Goal: Check status: Check status

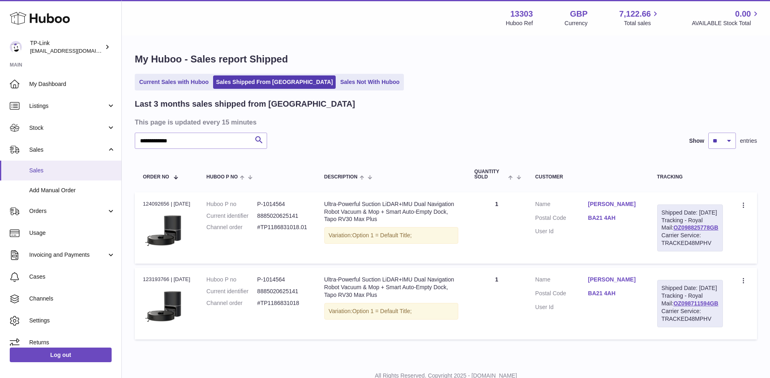
drag, startPoint x: 61, startPoint y: 168, endPoint x: 67, endPoint y: 166, distance: 6.3
click at [61, 168] on span "Sales" at bounding box center [72, 171] width 86 height 8
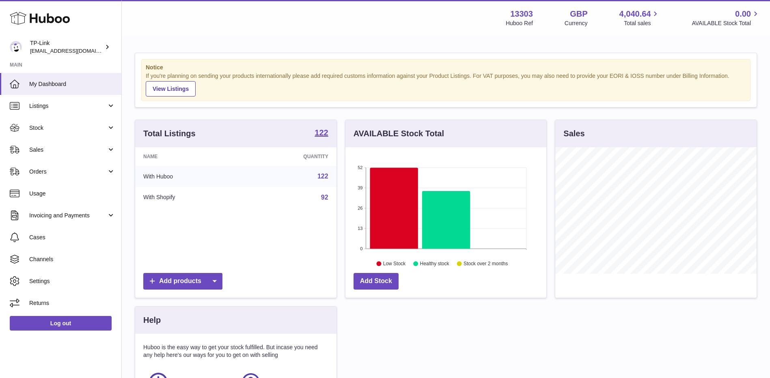
scroll to position [127, 201]
click at [59, 132] on link "Stock" at bounding box center [60, 128] width 121 height 22
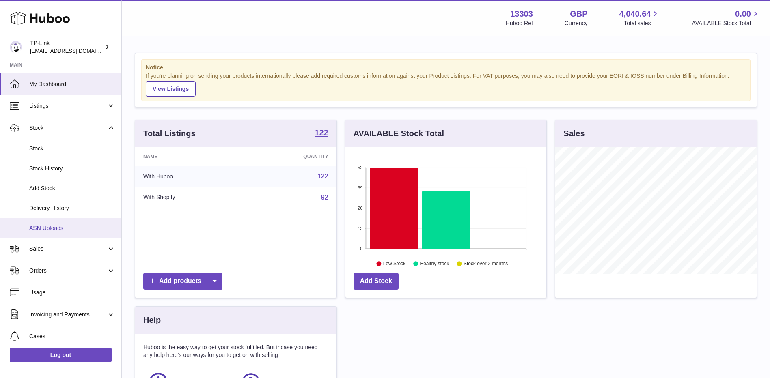
click at [58, 223] on link "ASN Uploads" at bounding box center [60, 228] width 121 height 20
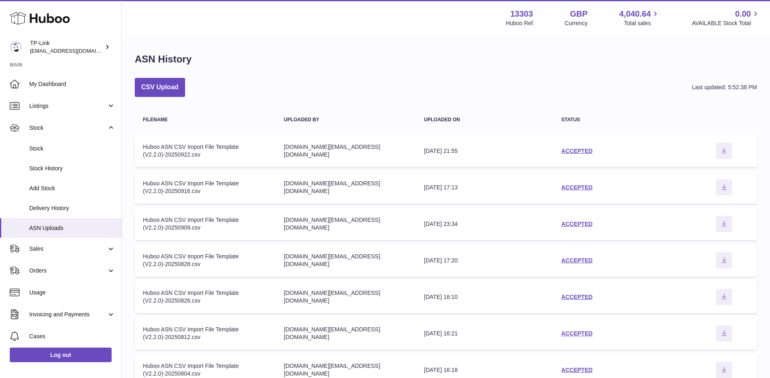
click at [574, 147] on div "ACCEPTED" at bounding box center [621, 151] width 121 height 8
click at [574, 151] on link "ACCEPTED" at bounding box center [576, 151] width 31 height 6
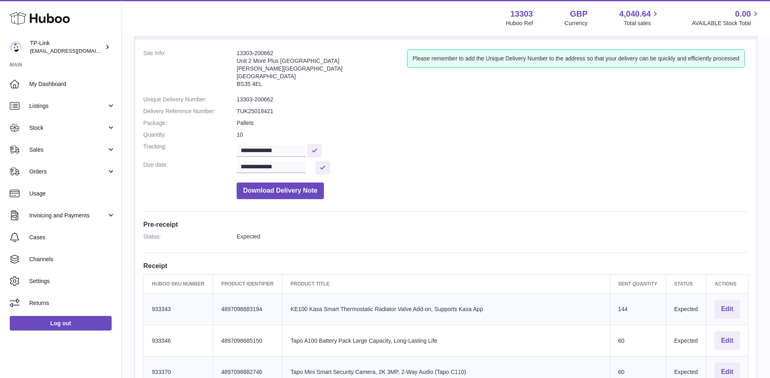
scroll to position [243, 0]
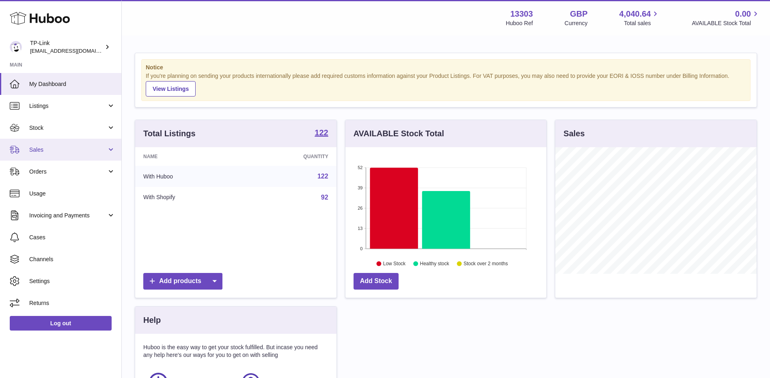
scroll to position [127, 201]
click at [57, 155] on link "Sales" at bounding box center [60, 150] width 121 height 22
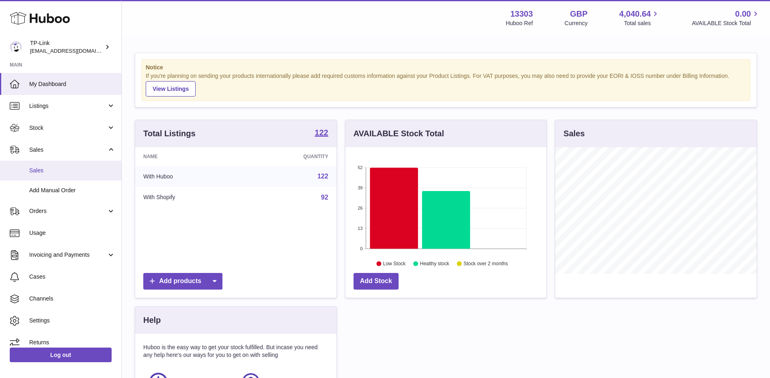
click at [55, 169] on span "Sales" at bounding box center [72, 171] width 86 height 8
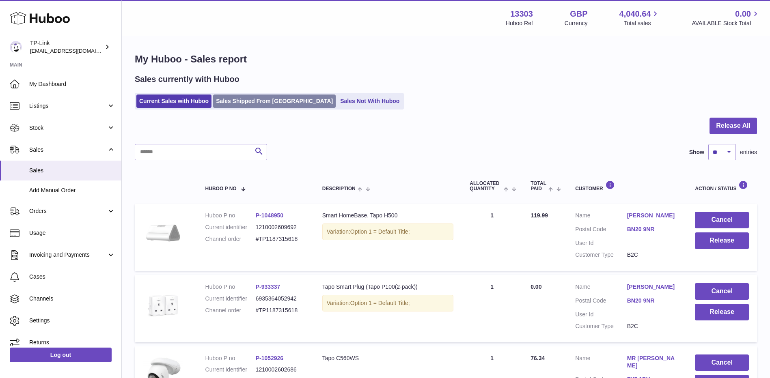
click at [286, 98] on link "Sales Shipped From [GEOGRAPHIC_DATA]" at bounding box center [274, 101] width 123 height 13
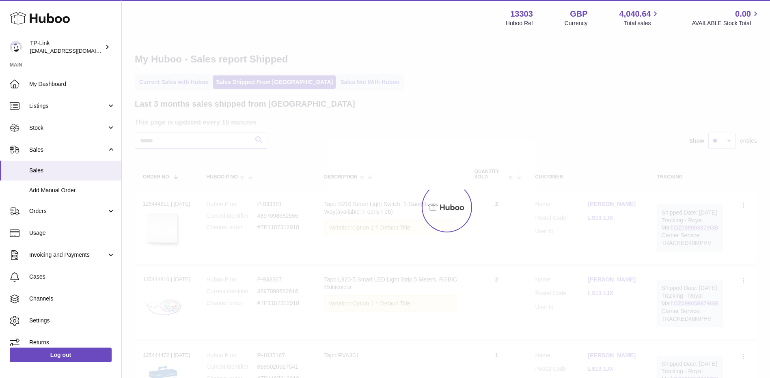
click at [209, 144] on input "text" at bounding box center [201, 141] width 132 height 16
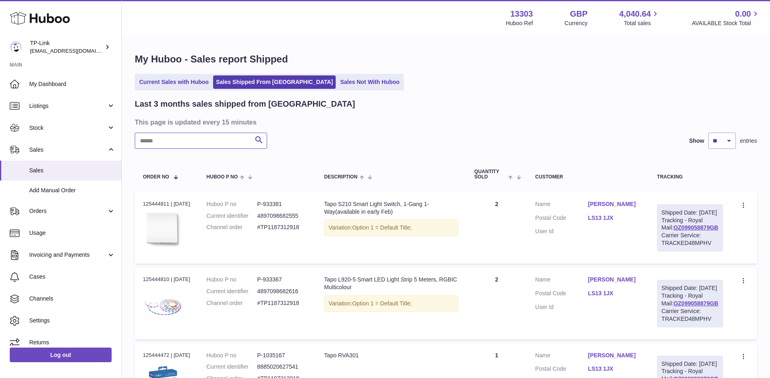
paste input "*******"
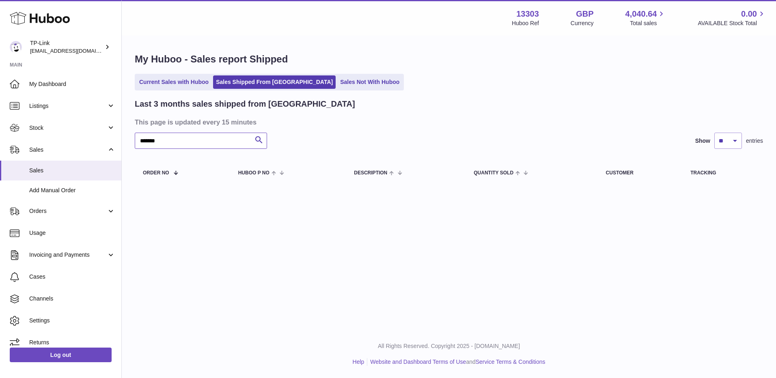
drag, startPoint x: 189, startPoint y: 146, endPoint x: 120, endPoint y: 146, distance: 69.0
click at [120, 146] on div "Huboo TP-Link gaby.chen@tp-link.com Main My Dashboard Listings Not with Huboo L…" at bounding box center [388, 189] width 776 height 378
paste input "******"
type input "**********"
click at [178, 80] on link "Current Sales with Huboo" at bounding box center [173, 81] width 75 height 13
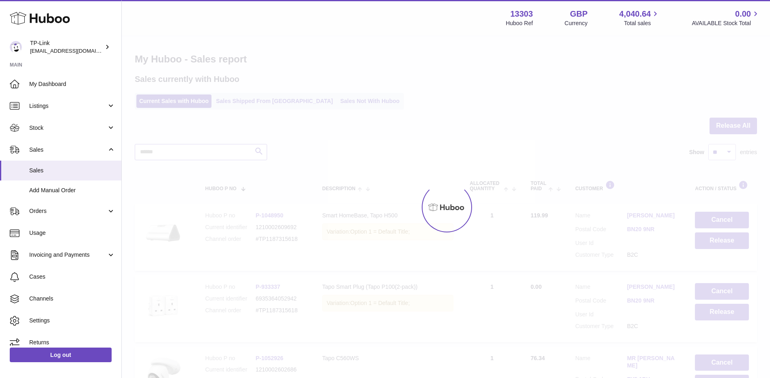
click at [191, 157] on input "text" at bounding box center [201, 152] width 132 height 16
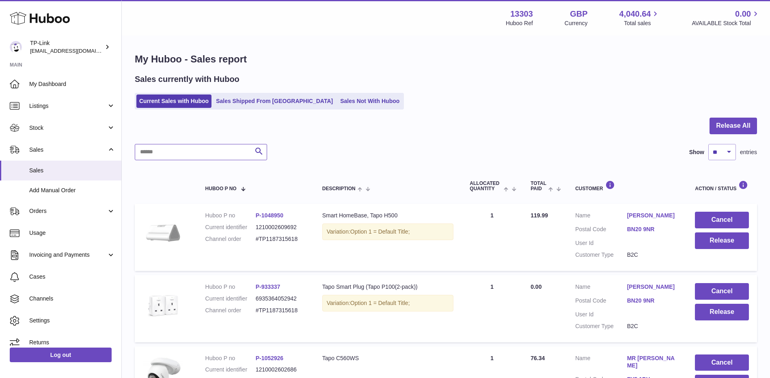
paste input "**********"
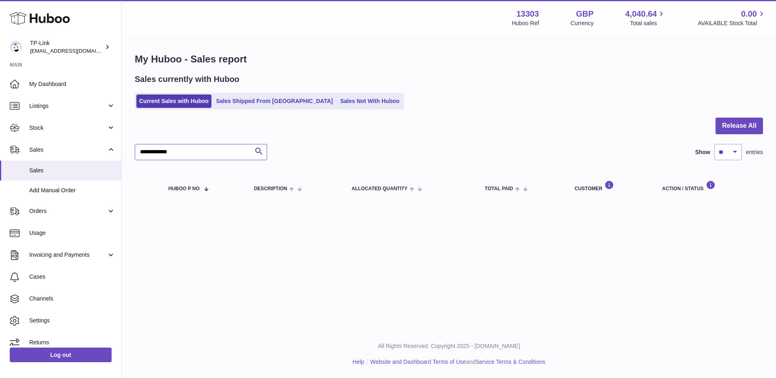
drag, startPoint x: 208, startPoint y: 150, endPoint x: 120, endPoint y: 149, distance: 88.0
click at [120, 149] on div "**********" at bounding box center [388, 189] width 776 height 378
paste input "text"
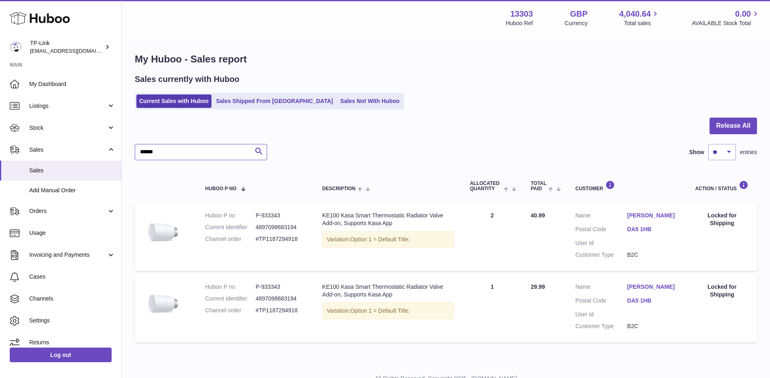
type input "******"
click at [52, 215] on span "Orders" at bounding box center [67, 211] width 77 height 8
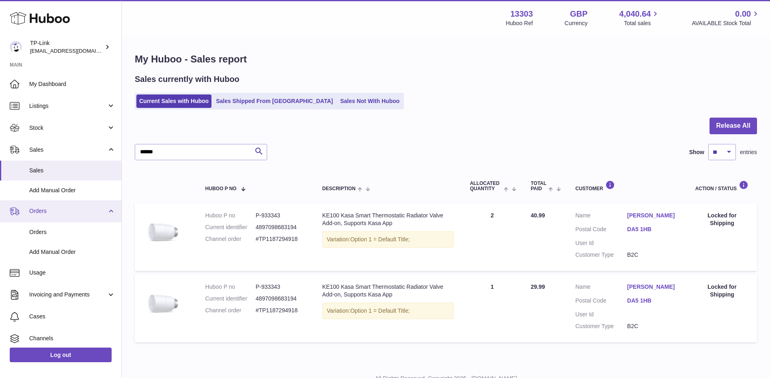
click at [60, 209] on span "Orders" at bounding box center [67, 211] width 77 height 8
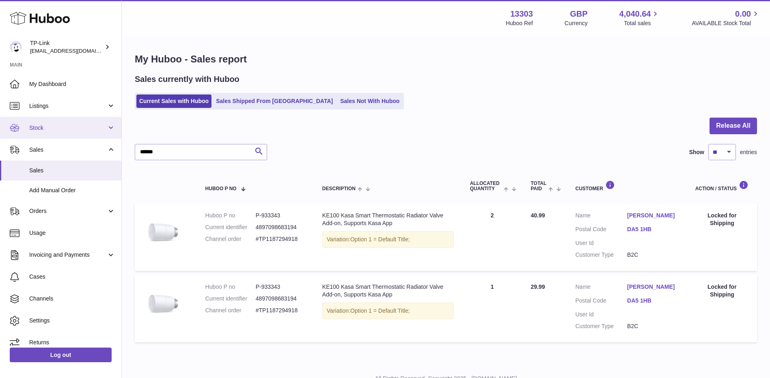
drag, startPoint x: 59, startPoint y: 236, endPoint x: 67, endPoint y: 127, distance: 109.0
click at [67, 127] on span "Stock" at bounding box center [67, 128] width 77 height 8
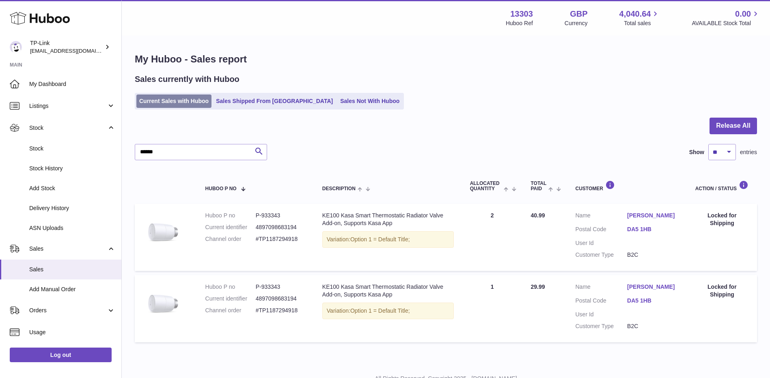
click at [181, 103] on link "Current Sales with Huboo" at bounding box center [173, 101] width 75 height 13
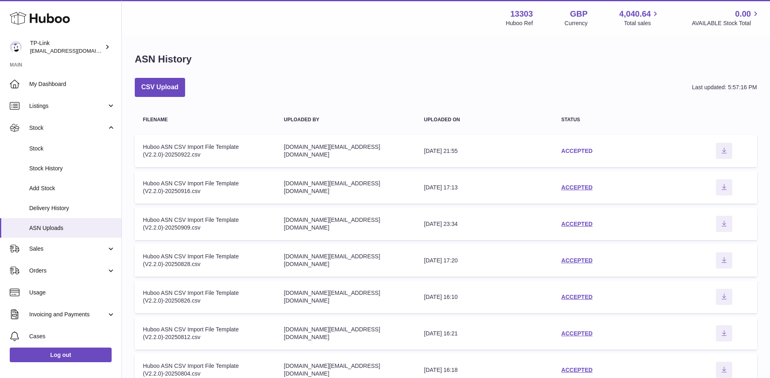
click at [571, 150] on link "ACCEPTED" at bounding box center [576, 151] width 31 height 6
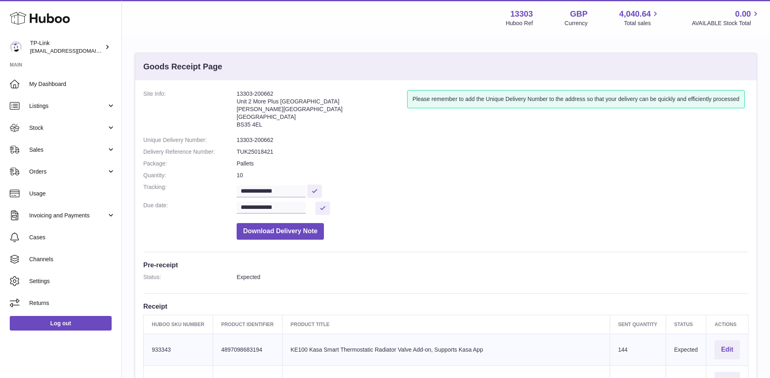
scroll to position [122, 0]
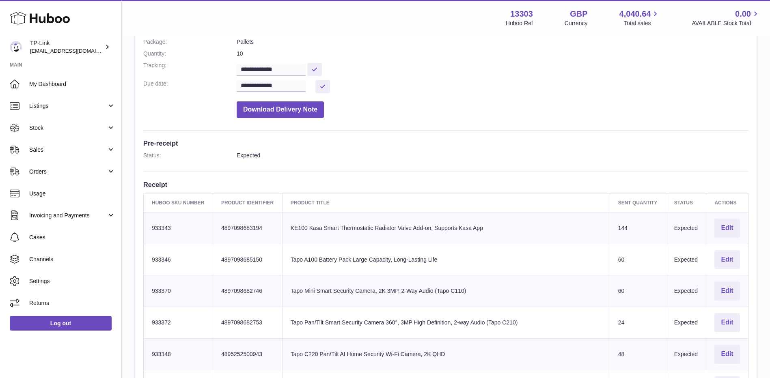
drag, startPoint x: 151, startPoint y: 227, endPoint x: 176, endPoint y: 227, distance: 24.7
click at [176, 227] on td "Huboo SKU Number 933343" at bounding box center [178, 228] width 69 height 32
copy td "933343"
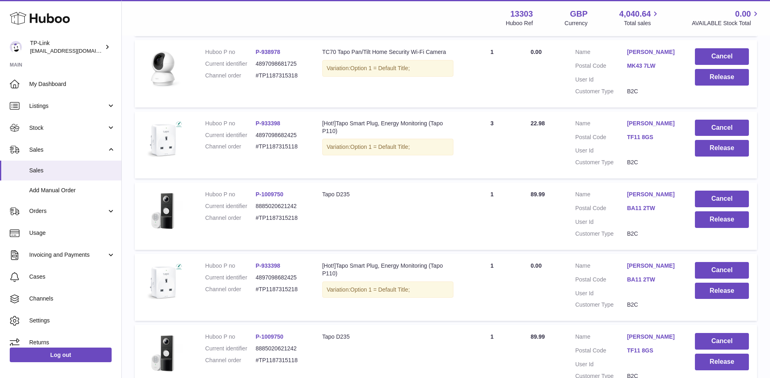
scroll to position [630, 0]
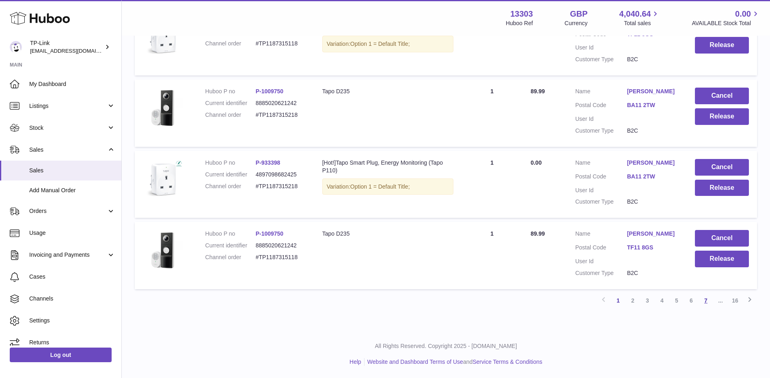
click at [699, 300] on link "7" at bounding box center [705, 300] width 15 height 15
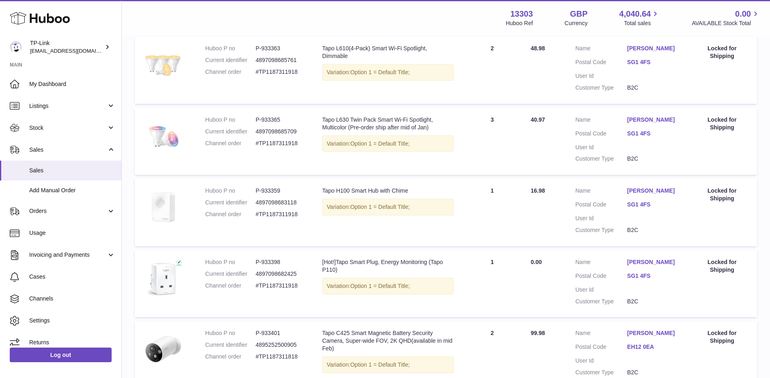
scroll to position [623, 0]
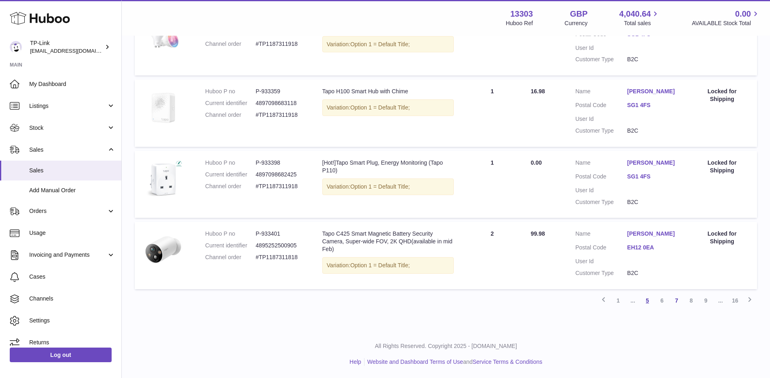
click at [647, 300] on link "5" at bounding box center [647, 300] width 15 height 15
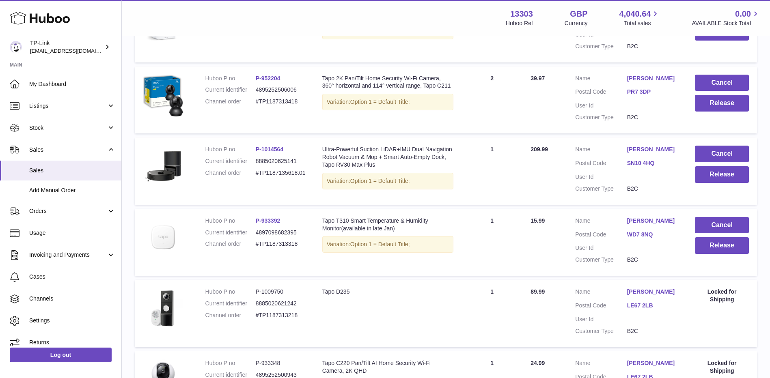
scroll to position [483, 0]
